Goal: Task Accomplishment & Management: Manage account settings

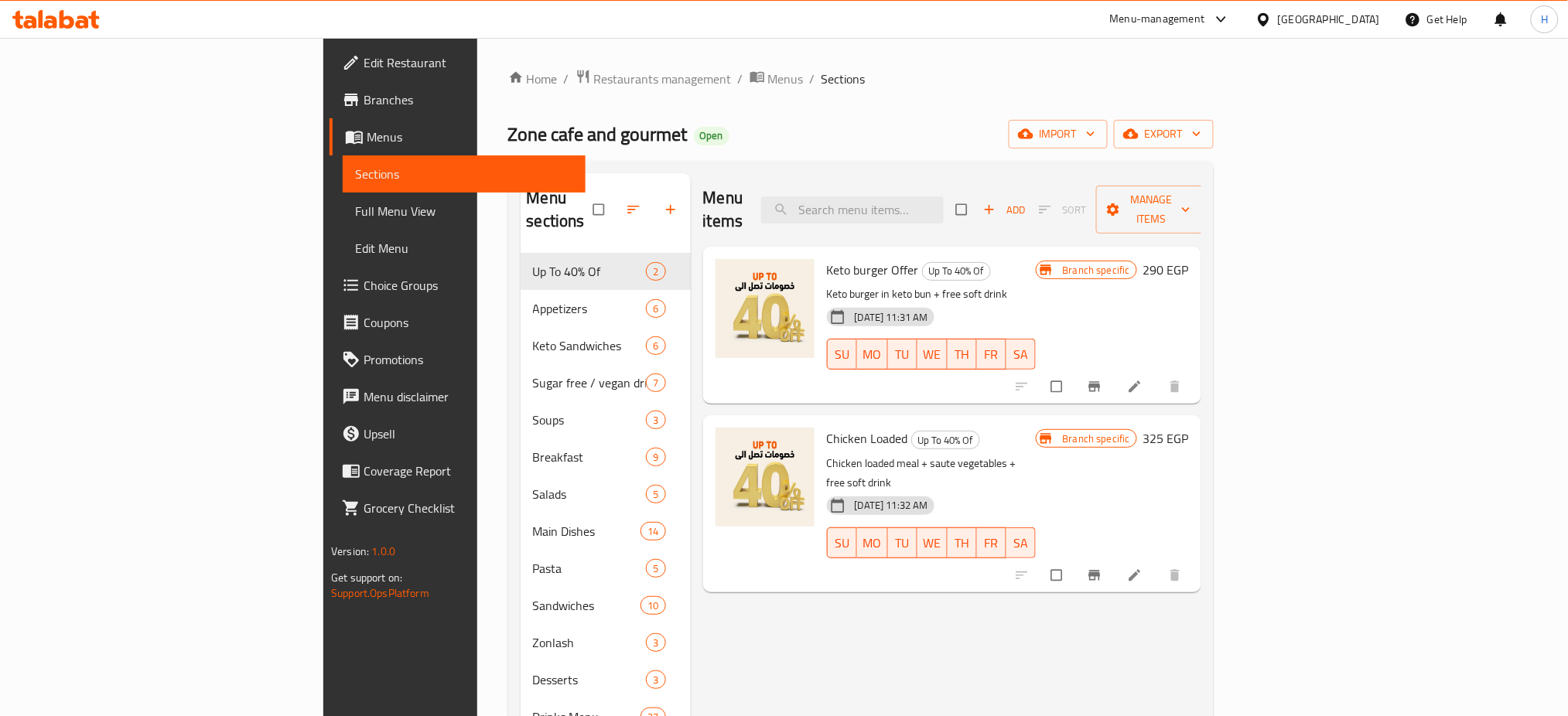
click at [1230, 25] on icon at bounding box center [1221, 19] width 18 height 18
click at [1158, 164] on div "Restaurant-Management" at bounding box center [1148, 171] width 121 height 17
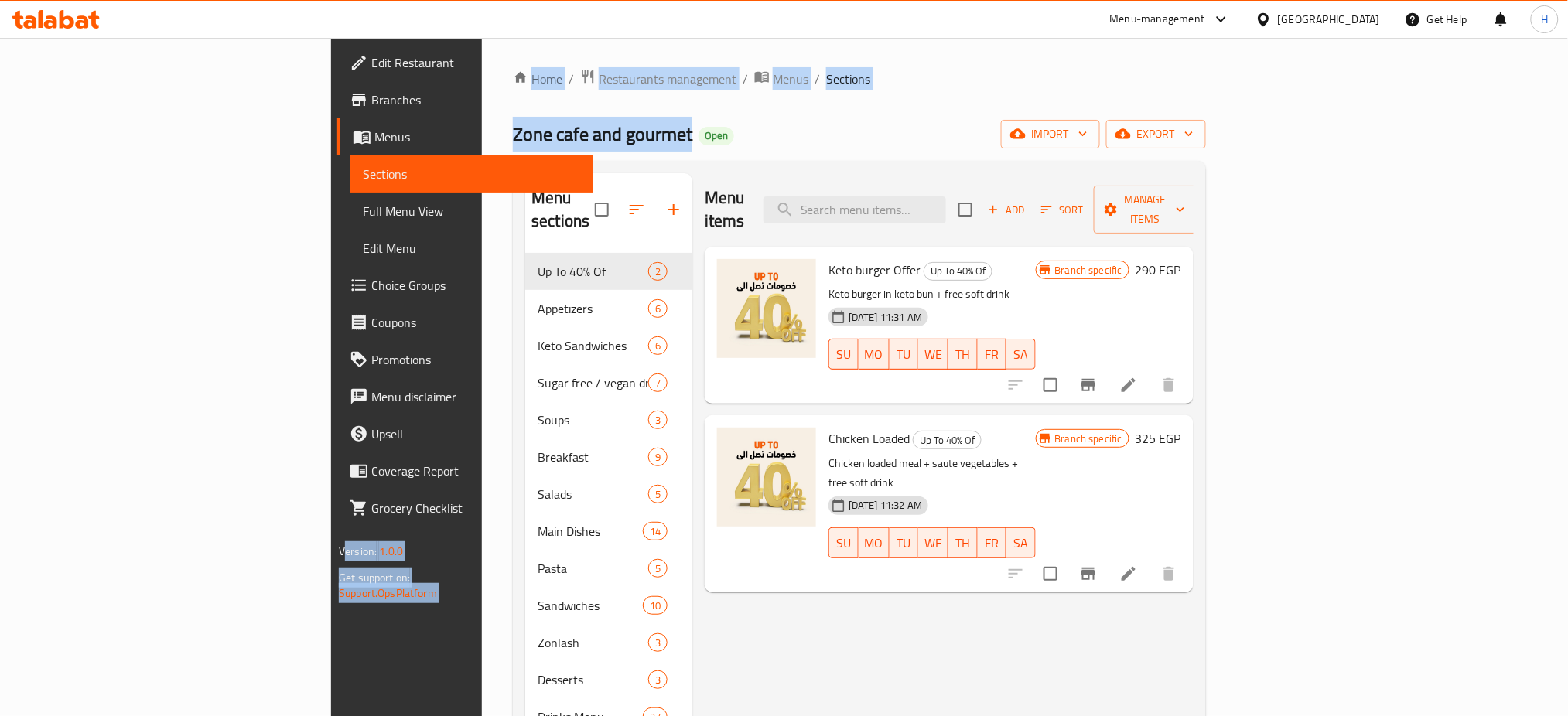
drag, startPoint x: 471, startPoint y: 133, endPoint x: 248, endPoint y: 134, distance: 223.0
click at [331, 134] on div "Edit Restaurant Branches Menus Sections Full Menu View Edit Menu Choice Groups …" at bounding box center [784, 542] width 906 height 1007
click at [374, 134] on span "Menus" at bounding box center [477, 137] width 206 height 18
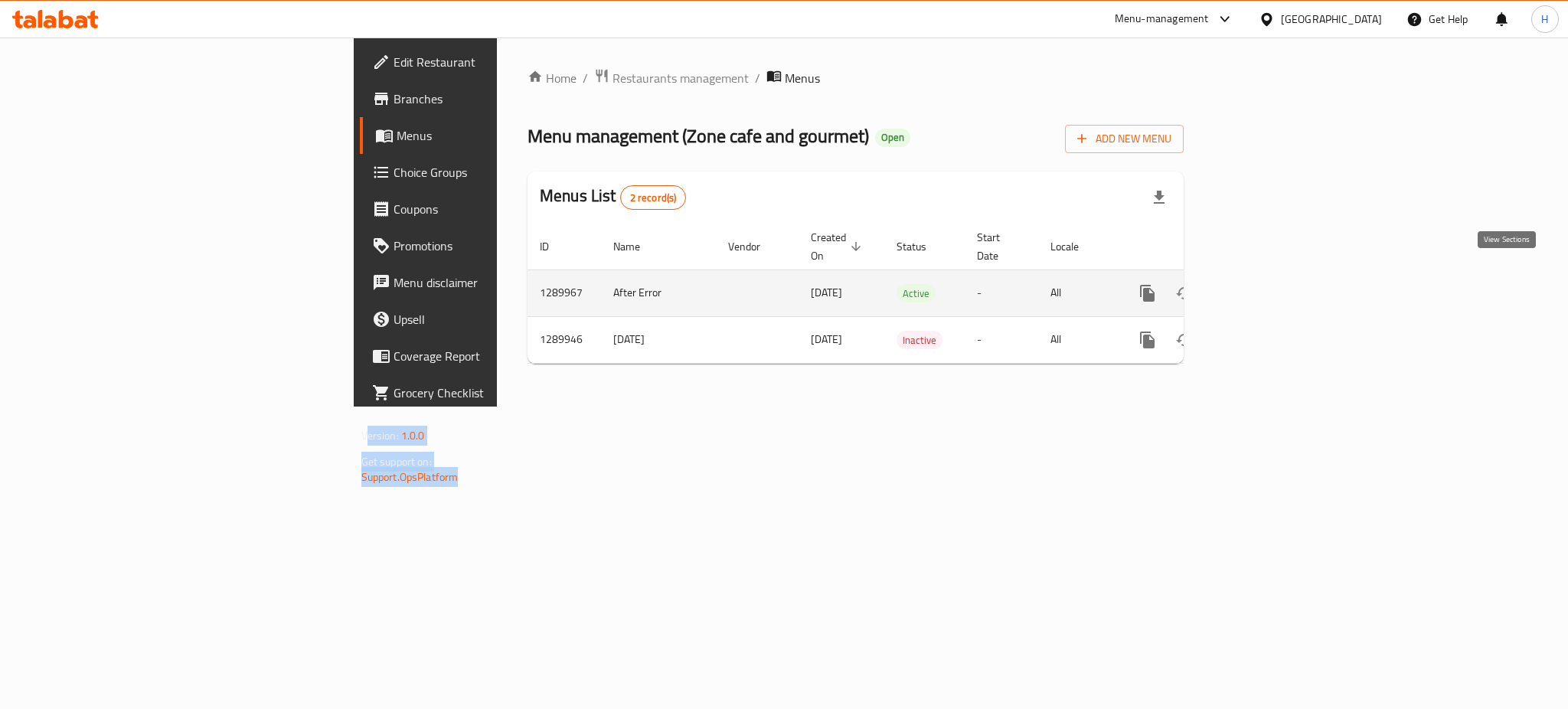
click at [1267, 284] on icon "enhanced table" at bounding box center [1257, 293] width 18 height 18
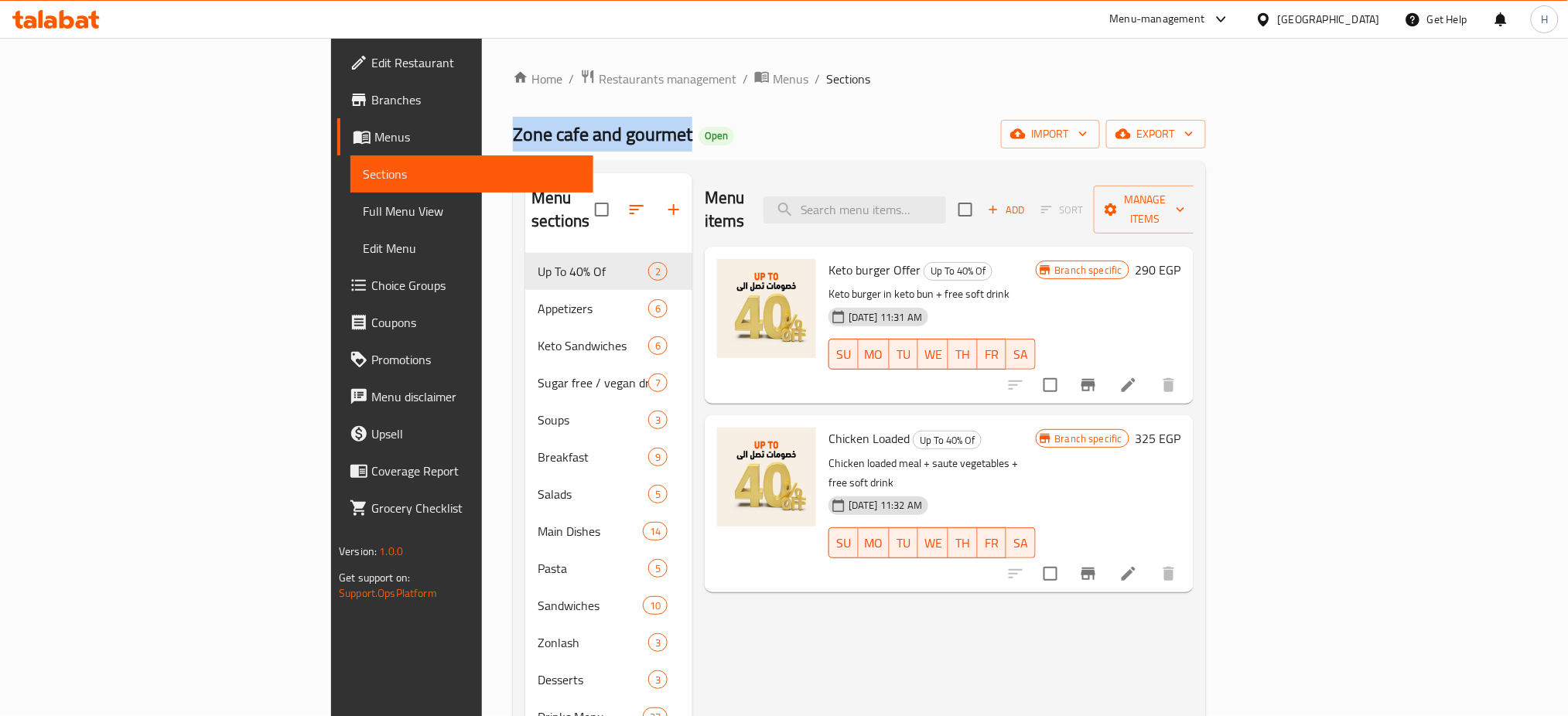
drag, startPoint x: 281, startPoint y: 130, endPoint x: 470, endPoint y: 141, distance: 189.3
click at [482, 141] on div "Home / Restaurants management / Menus / Sections Zone cafe and gourmet Open imp…" at bounding box center [859, 542] width 755 height 1007
copy span "Zone cafe and gourmet"
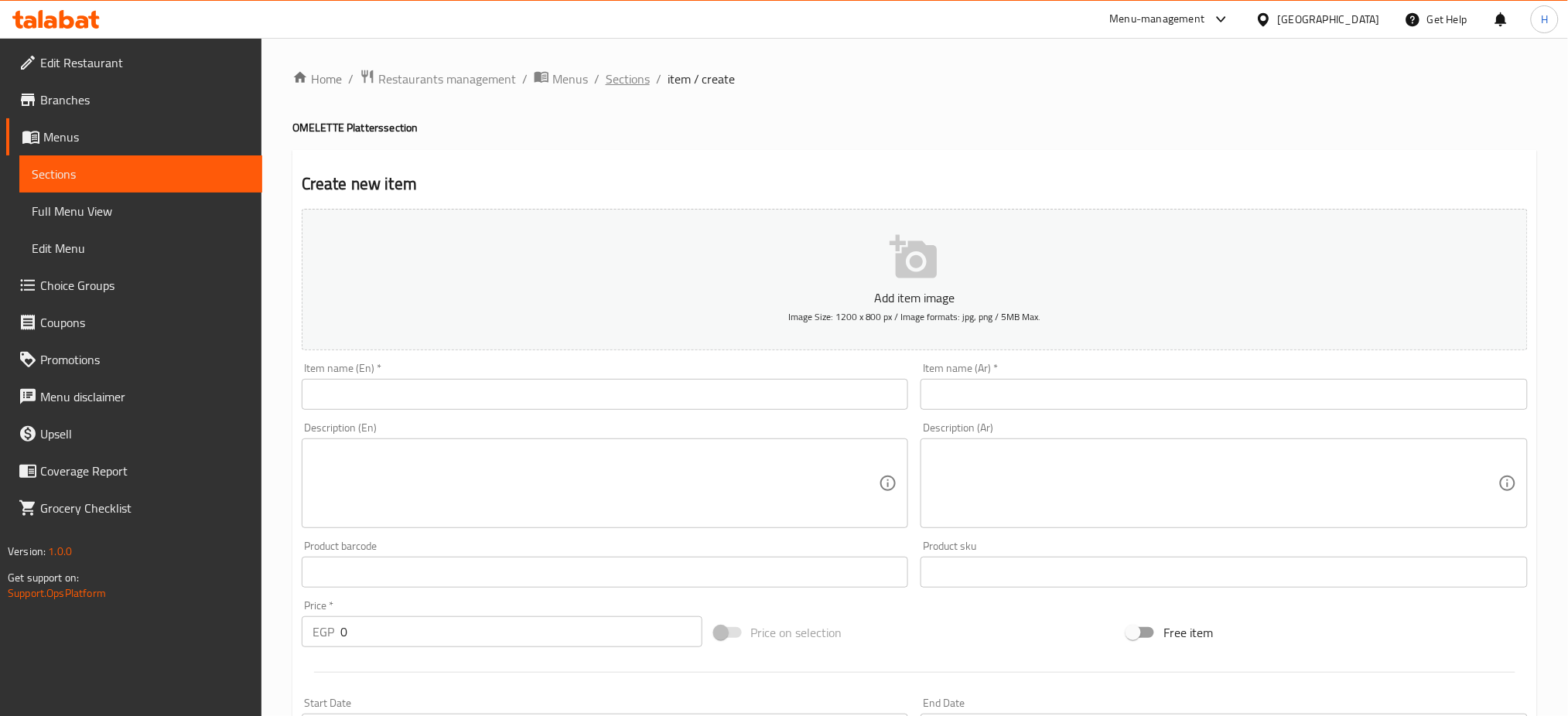
click at [613, 88] on span "Sections" at bounding box center [628, 78] width 44 height 18
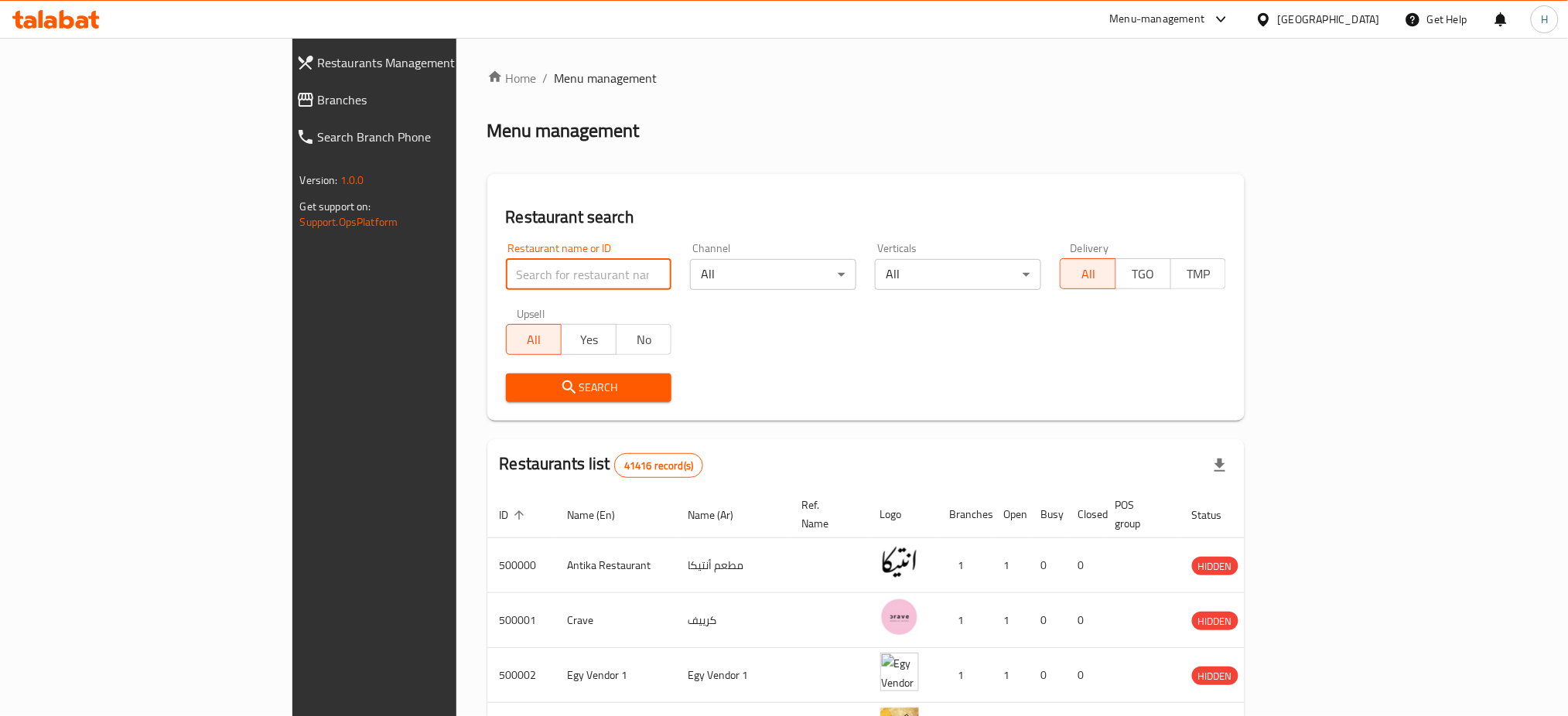
click at [506, 269] on input "search" at bounding box center [589, 275] width 166 height 31
paste input "Zone cafe and gourmet"
type input "Zone cafe and gourmet"
click at [539, 391] on span "Search" at bounding box center [589, 387] width 141 height 19
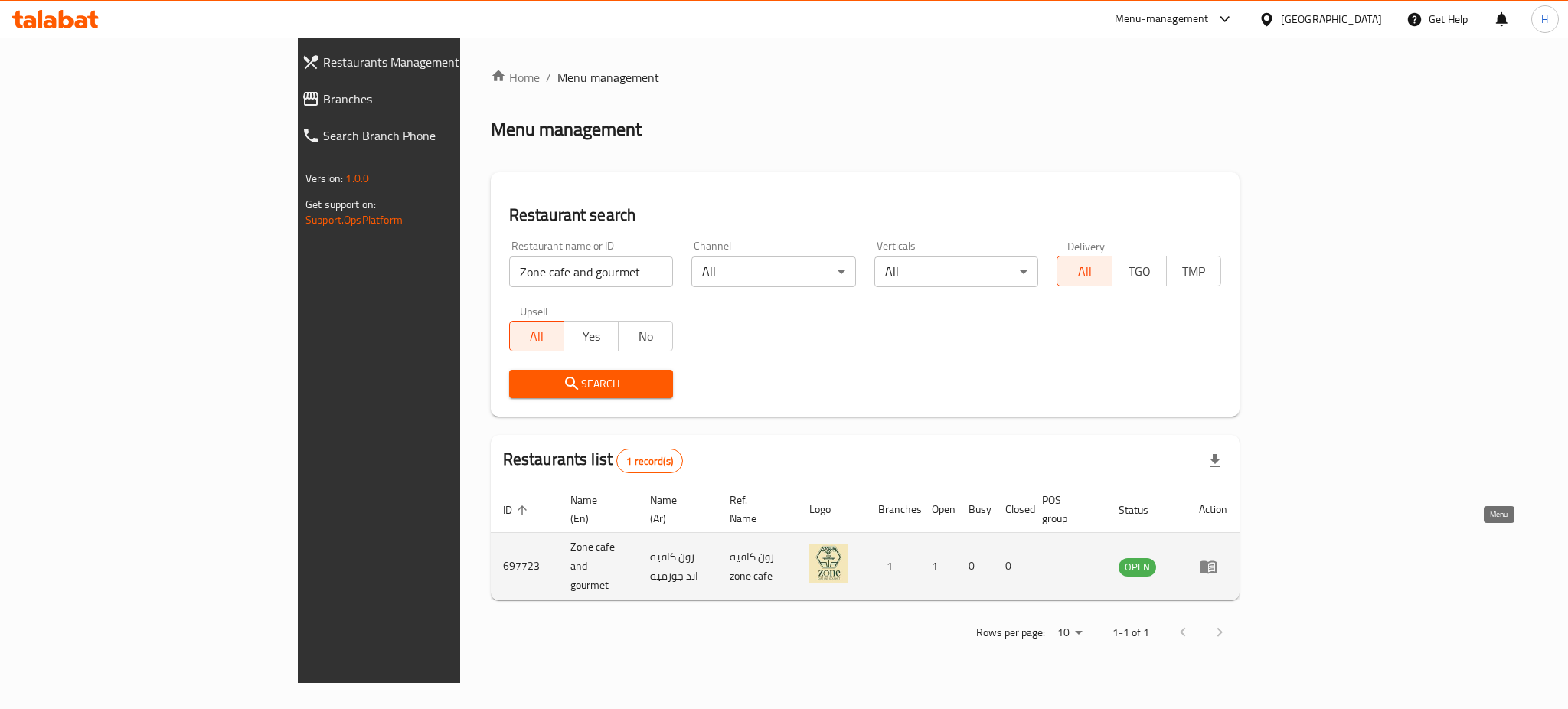
click at [1217, 560] on icon "enhanced table" at bounding box center [1208, 566] width 17 height 13
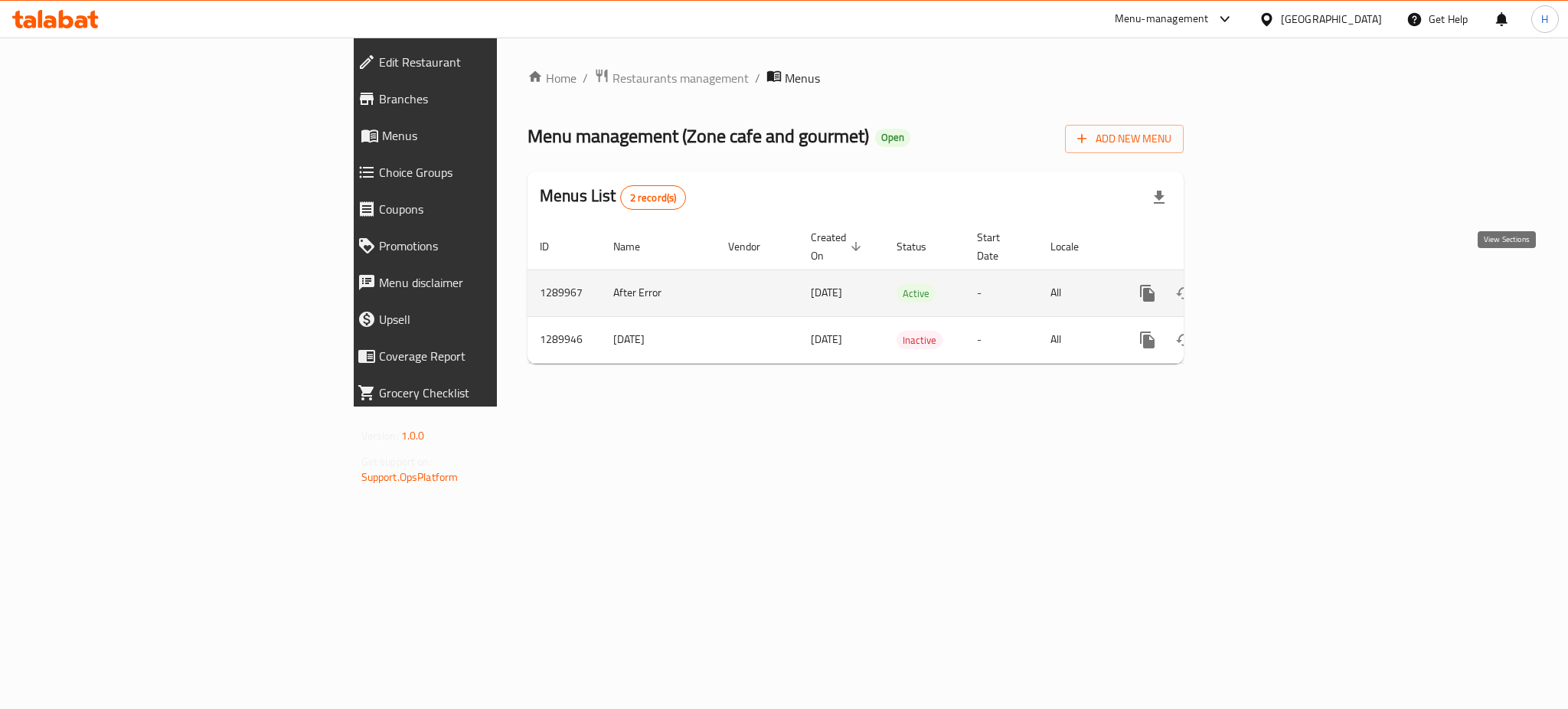
click at [1267, 284] on icon "enhanced table" at bounding box center [1257, 293] width 18 height 18
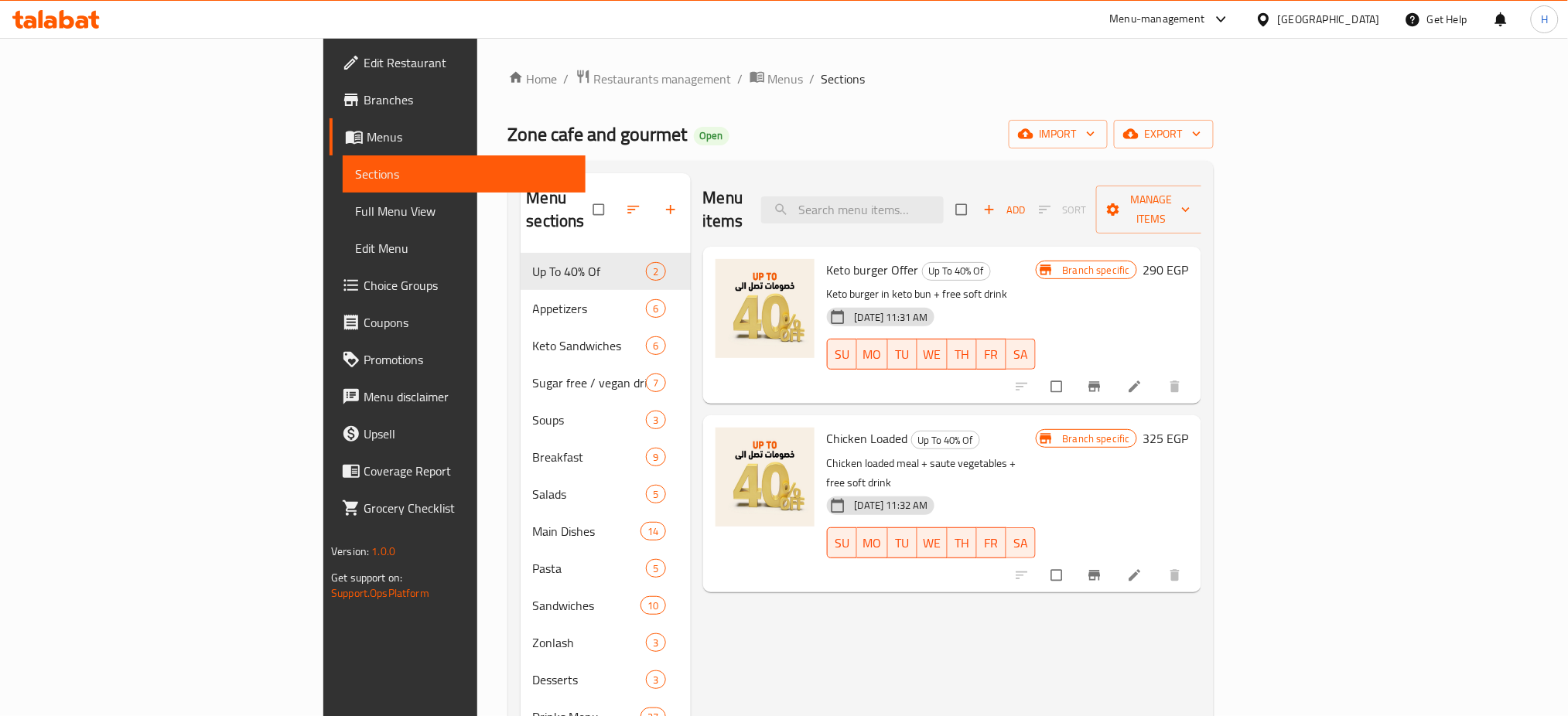
click at [1206, 10] on div "Menu-management" at bounding box center [1157, 19] width 95 height 18
click at [1177, 96] on div "Agent Campaigns Center" at bounding box center [1146, 104] width 117 height 17
